Goal: Find specific page/section: Find specific page/section

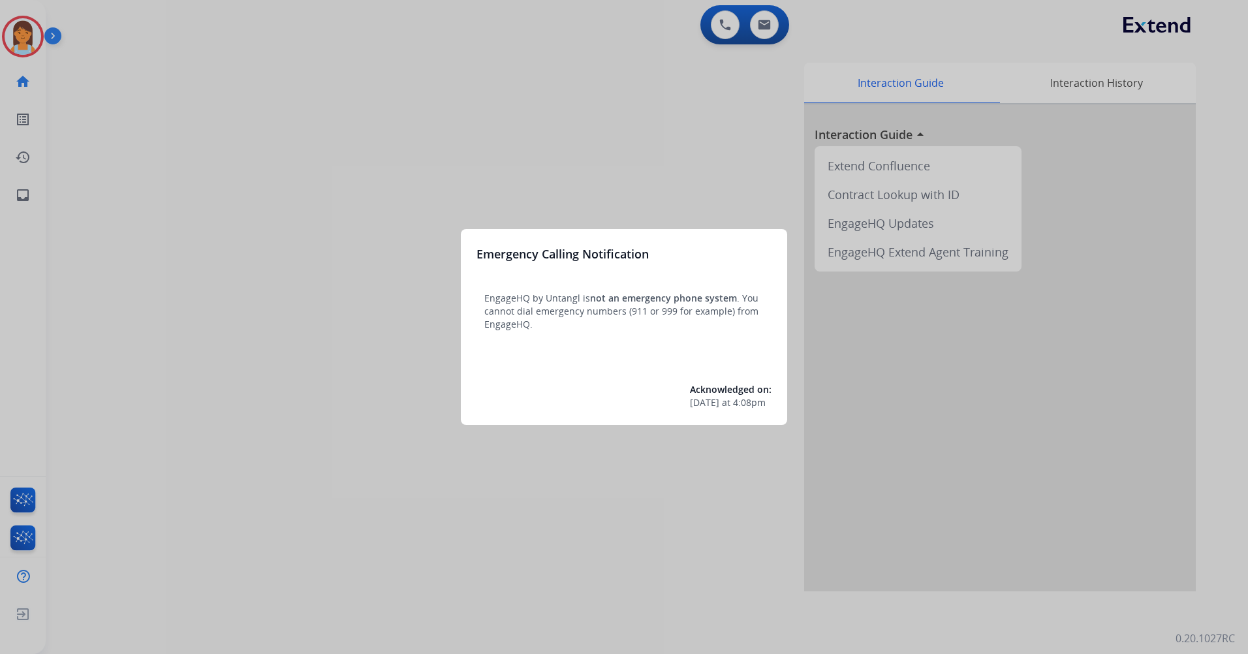
click at [480, 57] on div at bounding box center [624, 327] width 1248 height 654
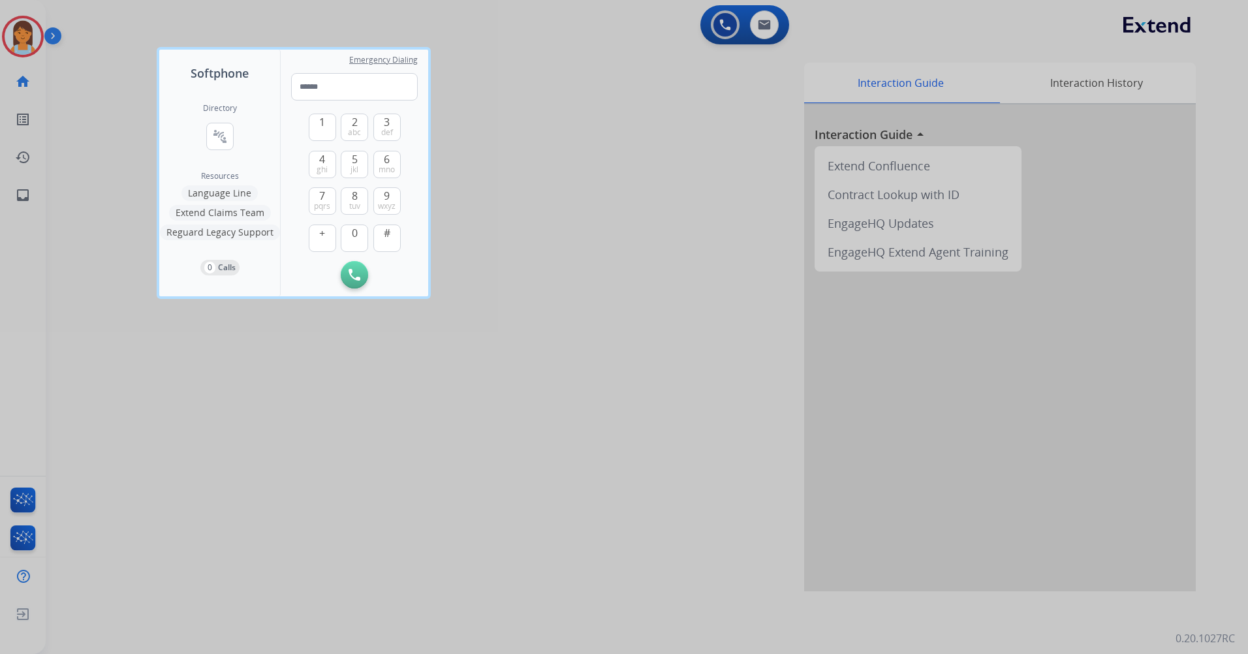
drag, startPoint x: 539, startPoint y: 32, endPoint x: 399, endPoint y: 31, distance: 140.4
click at [535, 32] on div at bounding box center [624, 327] width 1248 height 654
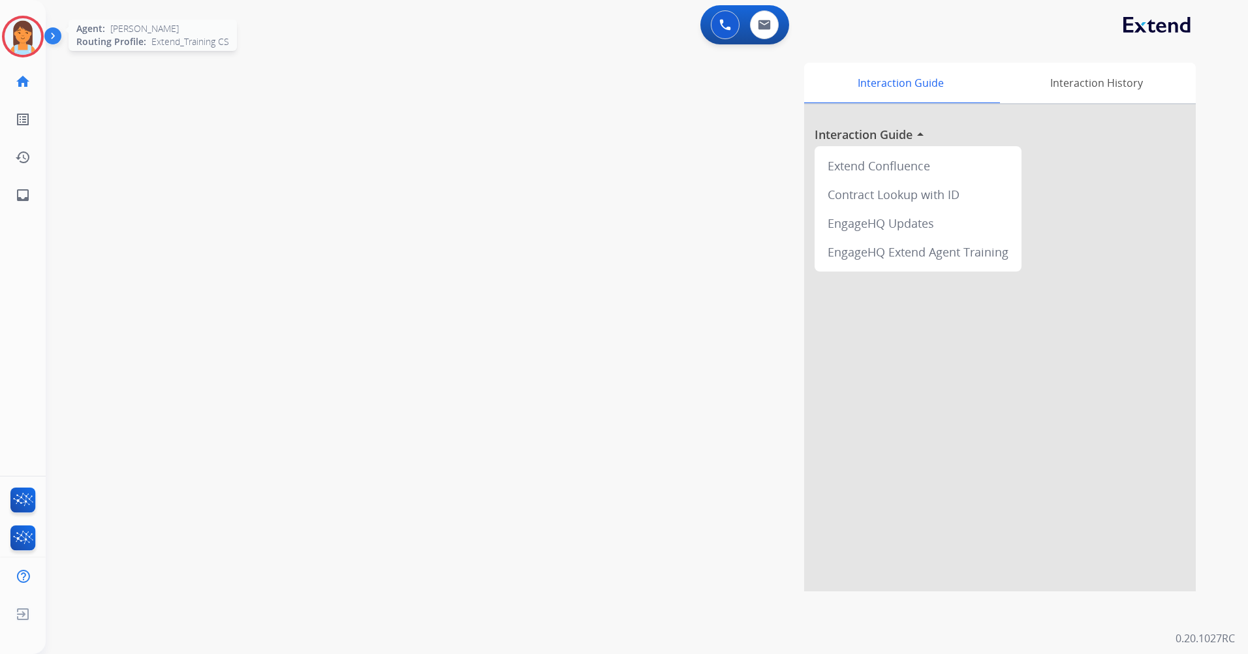
click at [17, 43] on img at bounding box center [23, 36] width 37 height 37
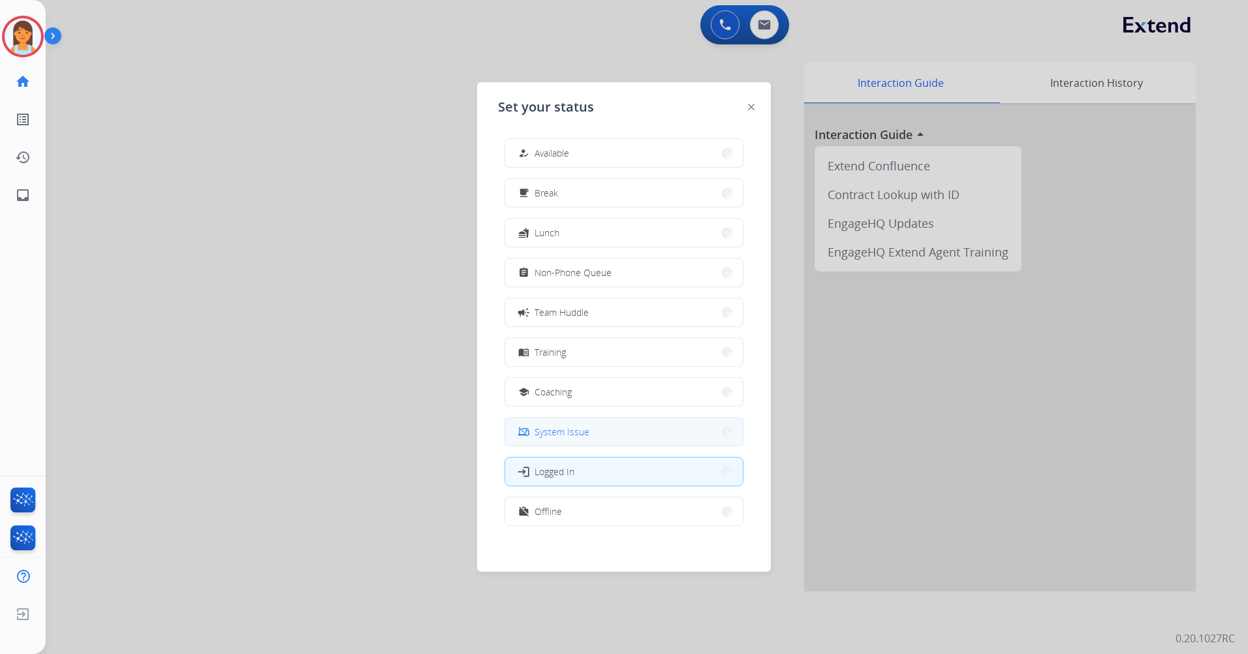
scroll to position [4, 0]
click at [550, 508] on span "Offline" at bounding box center [548, 508] width 27 height 14
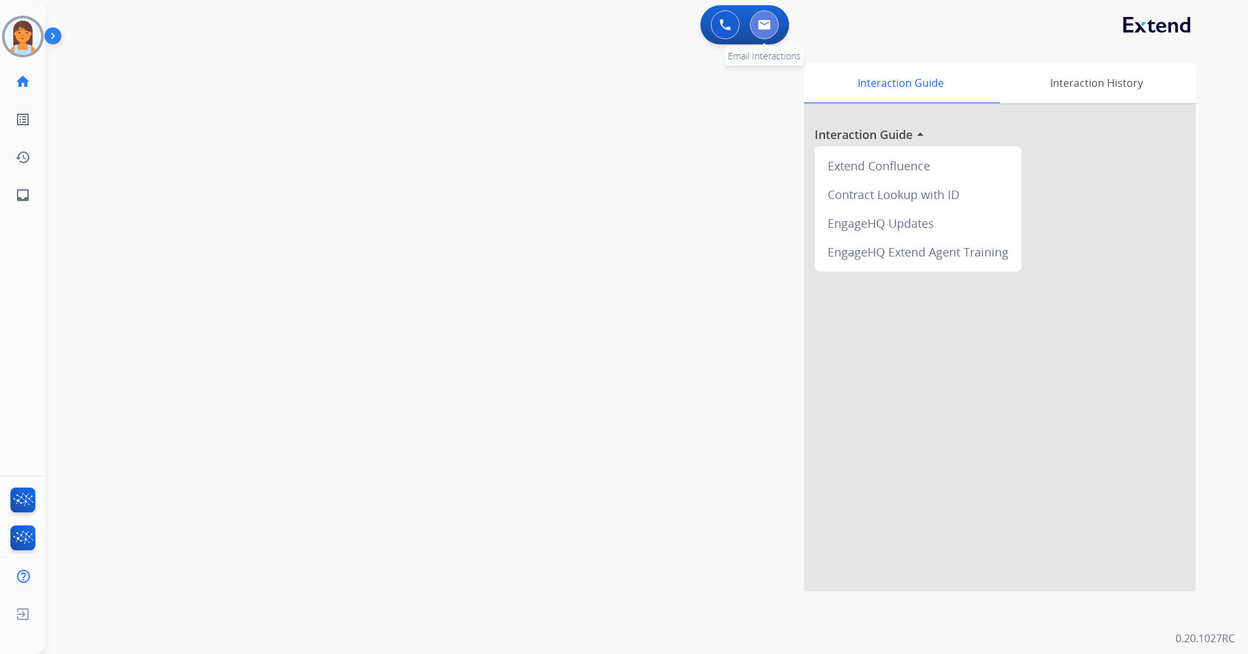
click at [761, 27] on img at bounding box center [764, 25] width 13 height 10
select select "**********"
